Goal: Information Seeking & Learning: Learn about a topic

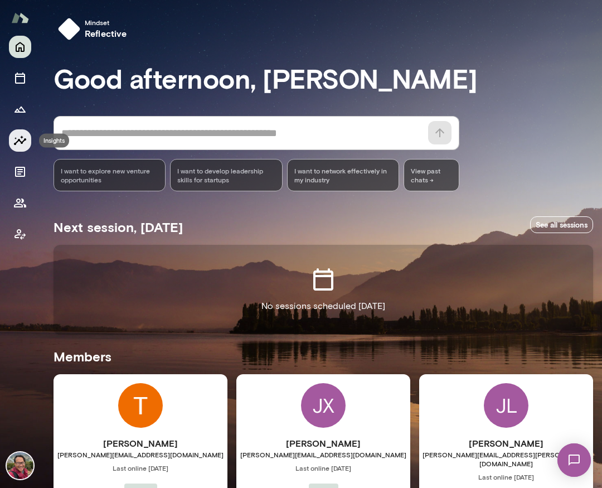
click at [26, 146] on icon "Insights" at bounding box center [19, 140] width 13 height 13
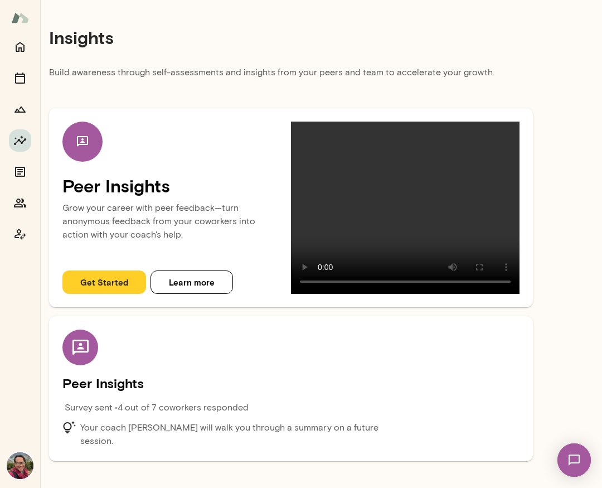
click at [247, 419] on p "Your coach [PERSON_NAME] will walk you through a summary on a future session." at bounding box center [242, 434] width 325 height 27
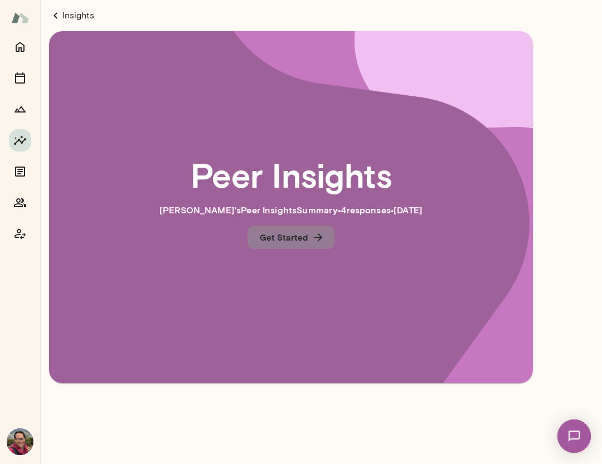
click at [282, 240] on button "Get Started" at bounding box center [291, 237] width 87 height 23
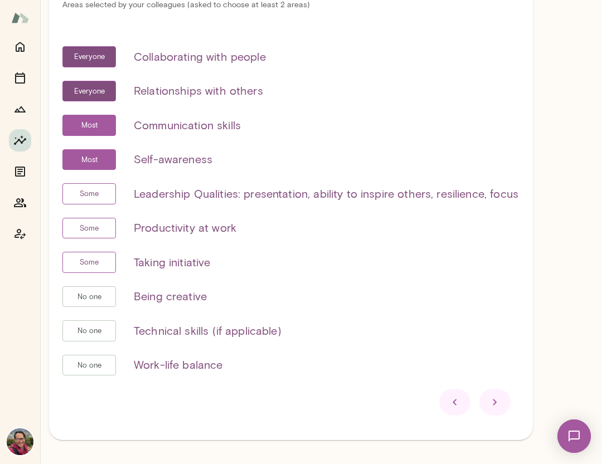
scroll to position [62, 0]
click at [491, 403] on icon at bounding box center [494, 402] width 13 height 13
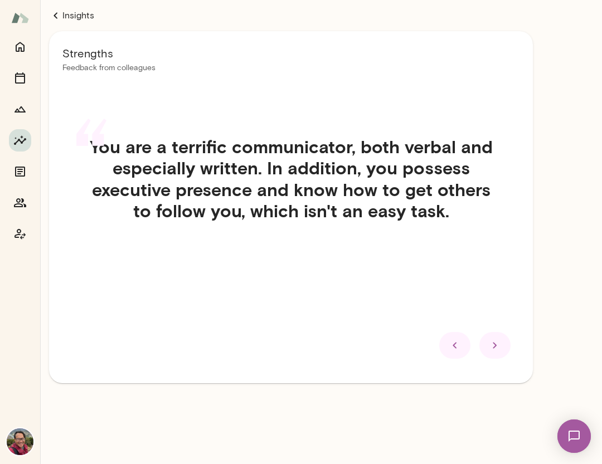
click at [491, 347] on icon at bounding box center [494, 345] width 13 height 13
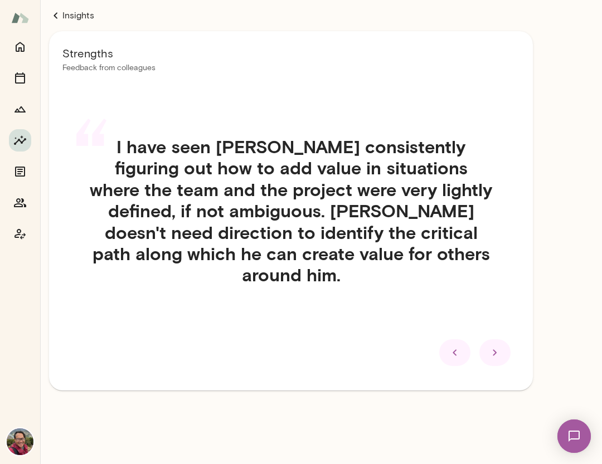
click at [491, 347] on icon at bounding box center [494, 352] width 13 height 13
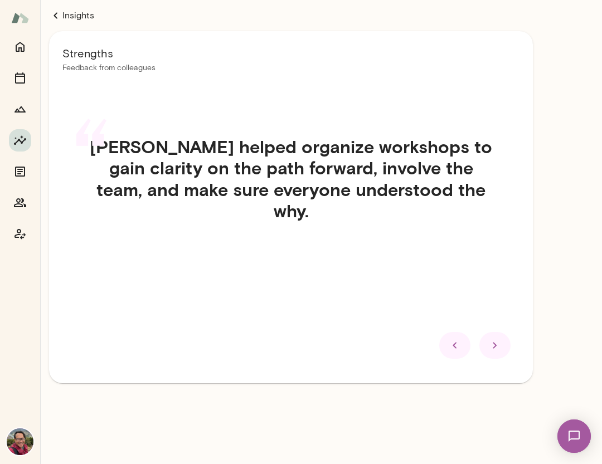
click at [491, 347] on icon at bounding box center [494, 345] width 13 height 13
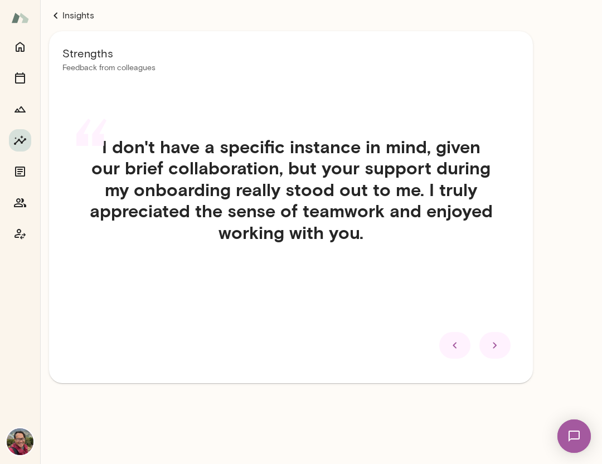
click at [491, 347] on icon at bounding box center [494, 345] width 13 height 13
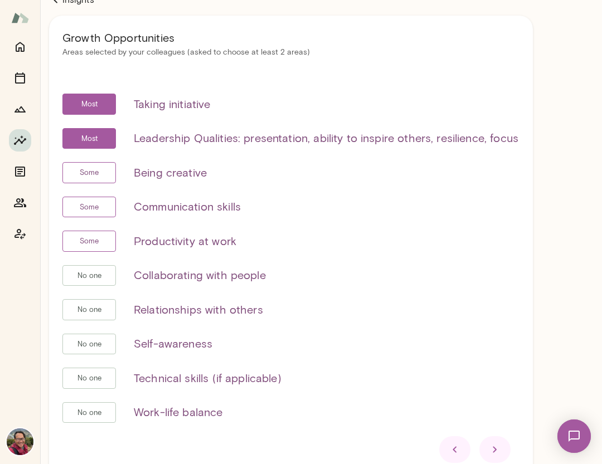
scroll to position [26, 0]
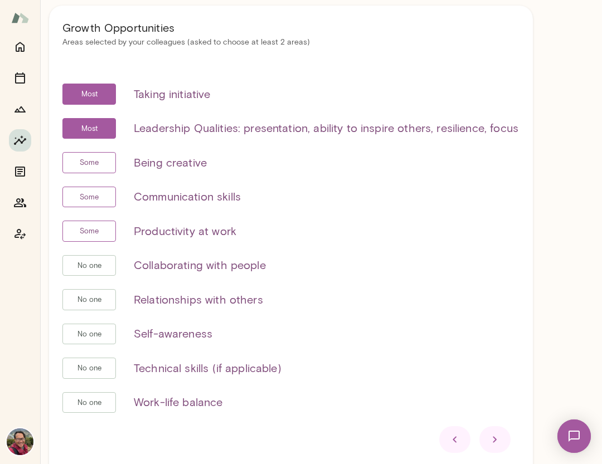
click at [489, 419] on icon at bounding box center [494, 439] width 13 height 13
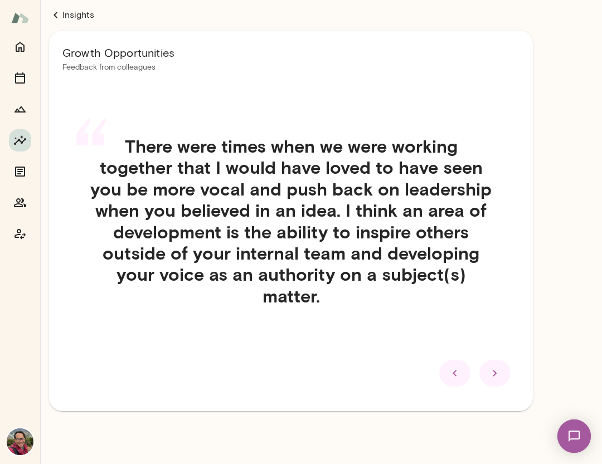
click at [491, 382] on div at bounding box center [495, 373] width 31 height 27
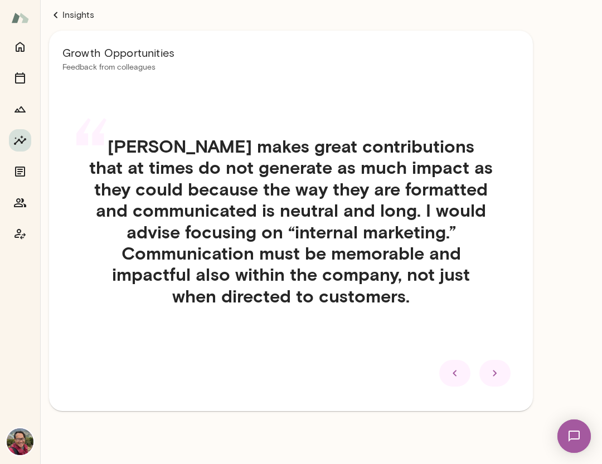
click at [491, 378] on icon at bounding box center [494, 373] width 13 height 13
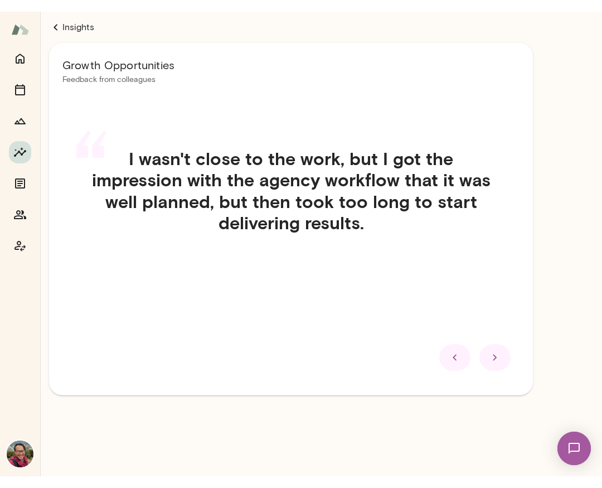
scroll to position [0, 0]
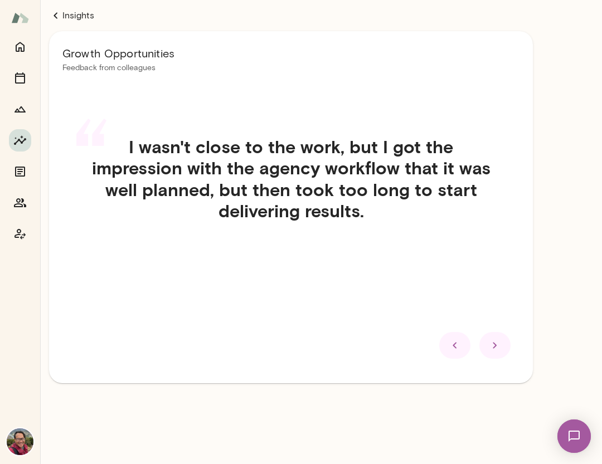
click at [491, 378] on div "Growth Opportunities Feedback from colleagues “ I wasn't close to the work, but…" at bounding box center [291, 207] width 484 height 352
click at [491, 357] on div at bounding box center [495, 345] width 31 height 27
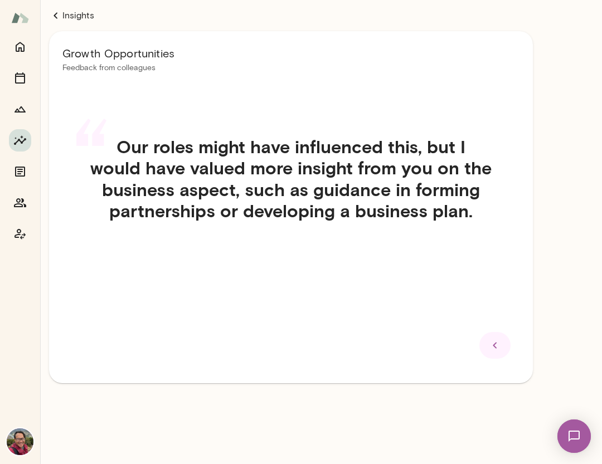
click at [491, 352] on div at bounding box center [495, 345] width 31 height 27
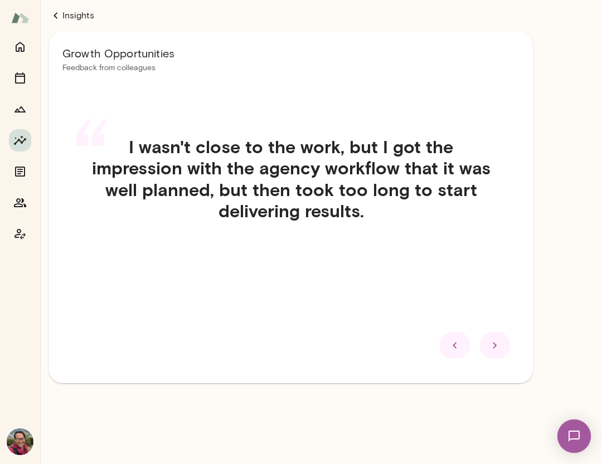
click at [491, 352] on div at bounding box center [495, 345] width 31 height 27
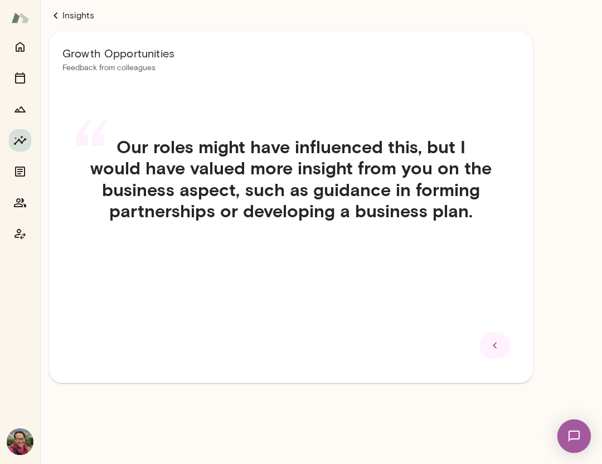
click at [491, 352] on div at bounding box center [495, 345] width 31 height 27
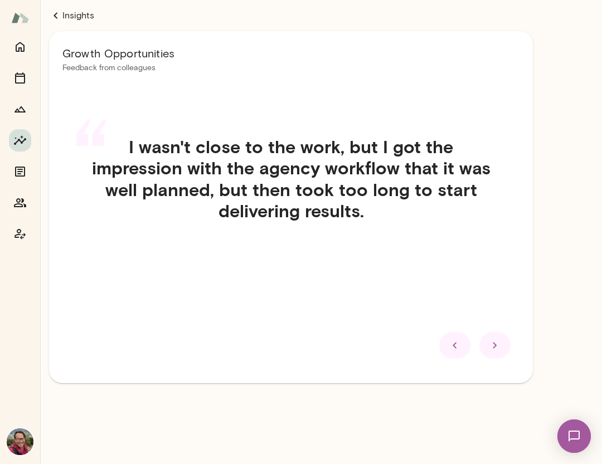
click at [491, 352] on div at bounding box center [495, 345] width 31 height 27
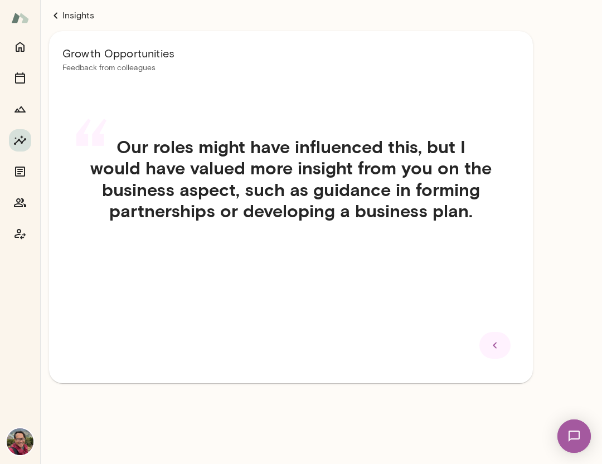
click at [491, 352] on div at bounding box center [495, 345] width 31 height 27
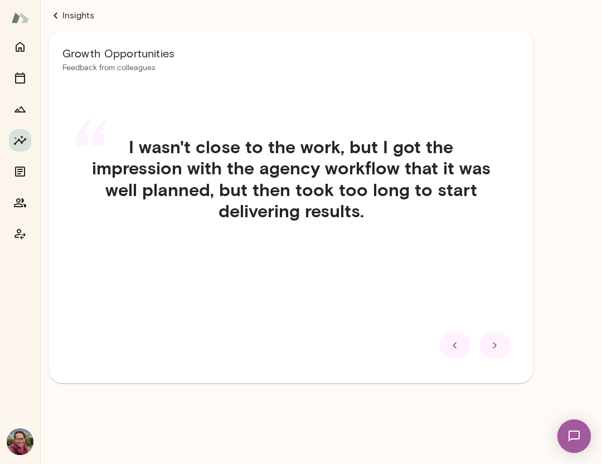
click at [74, 16] on link "Insights" at bounding box center [291, 15] width 484 height 13
